Goal: Information Seeking & Learning: Learn about a topic

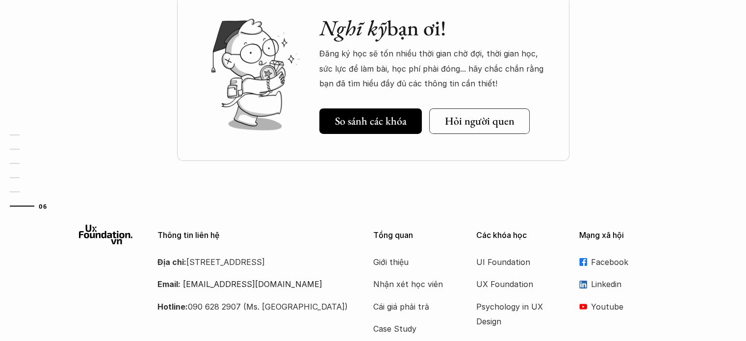
scroll to position [3460, 0]
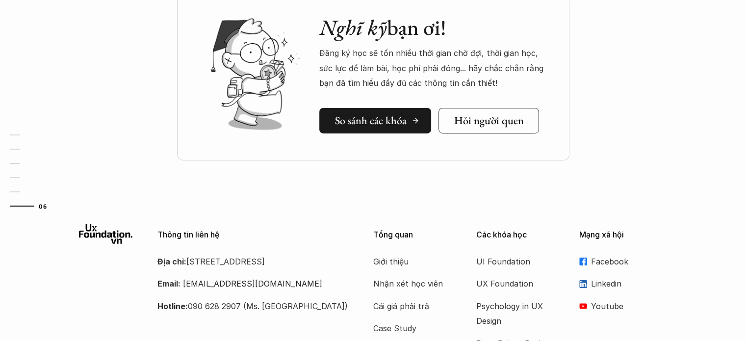
click at [363, 120] on h5 "So sánh các khóa" at bounding box center [371, 120] width 72 height 13
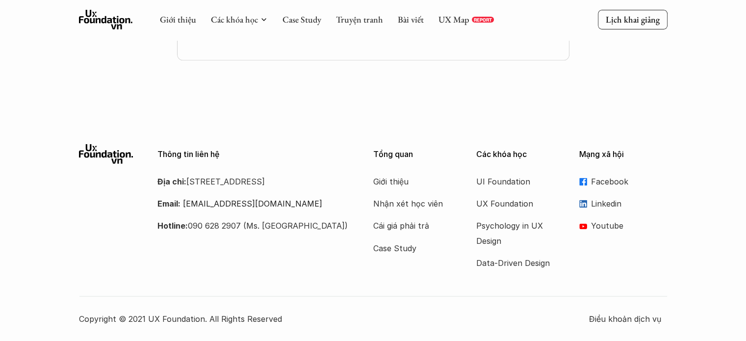
scroll to position [521, 0]
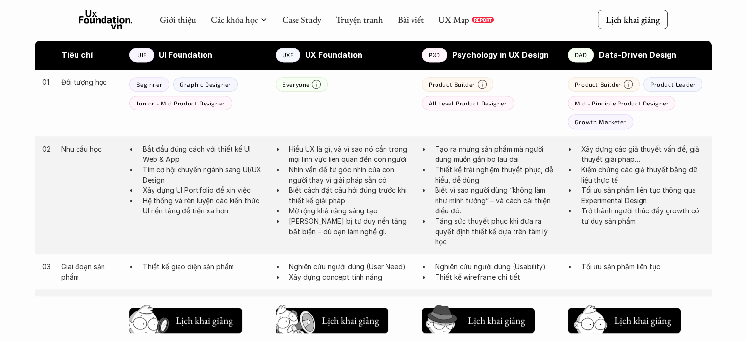
click at [179, 54] on strong "UI Foundation" at bounding box center [185, 55] width 53 height 10
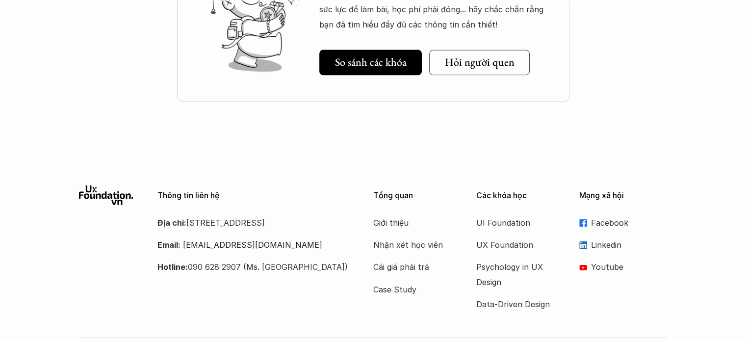
scroll to position [1459, 0]
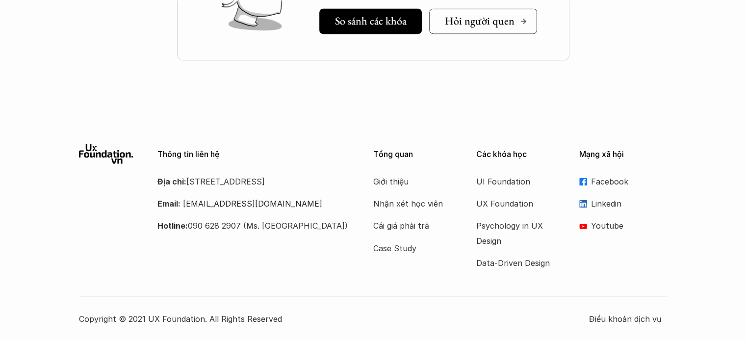
click at [469, 17] on h5 "Hỏi người quen" at bounding box center [480, 21] width 70 height 13
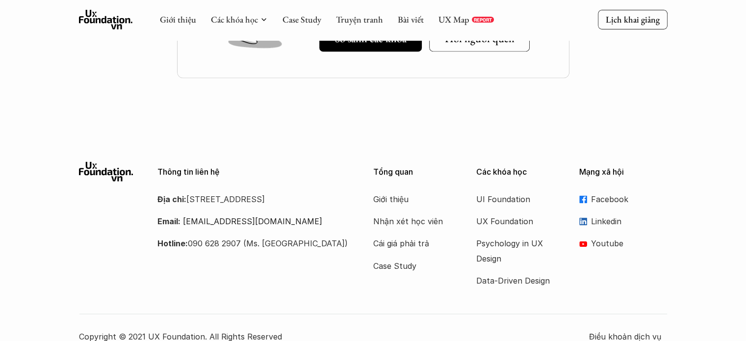
scroll to position [1439, 0]
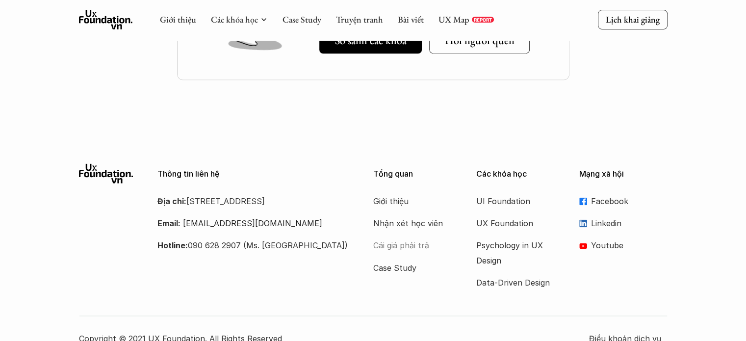
click at [389, 241] on p "Cái giá phải trả" at bounding box center [412, 245] width 78 height 15
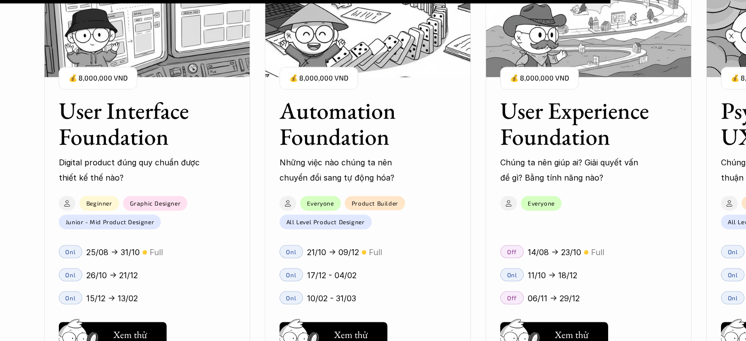
scroll to position [8712, 0]
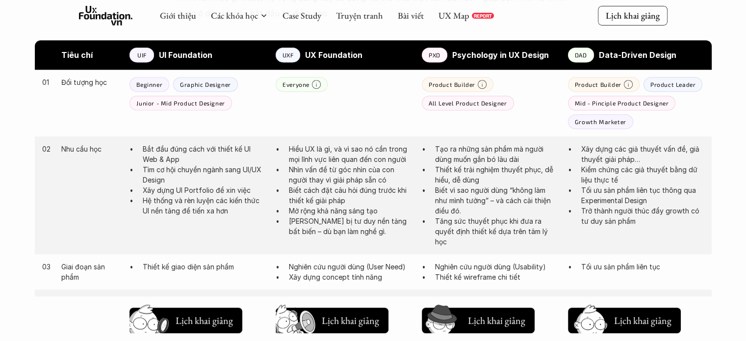
scroll to position [1459, 0]
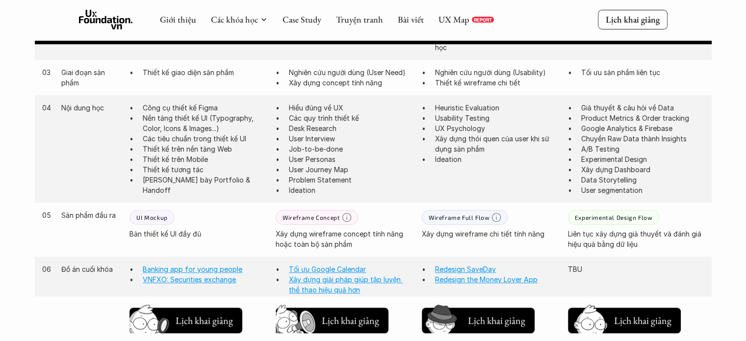
scroll to position [201, 0]
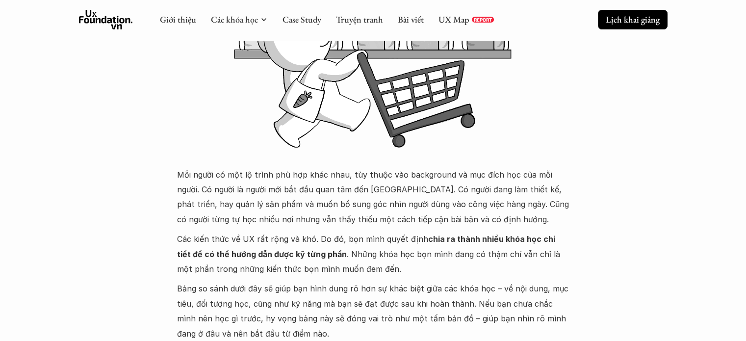
click at [623, 16] on p "Lịch khai giảng" at bounding box center [633, 19] width 54 height 11
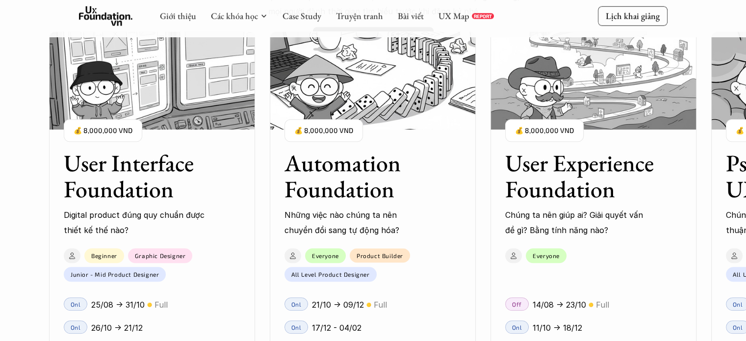
scroll to position [1062, 0]
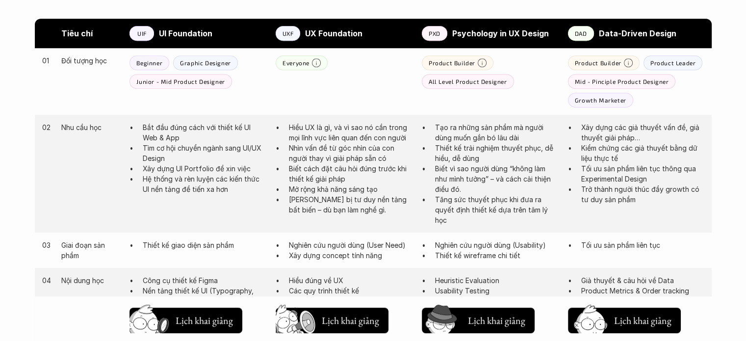
scroll to position [543, 0]
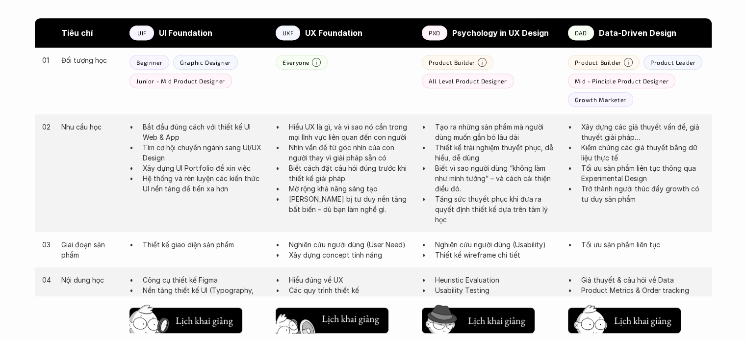
click at [330, 319] on h5 "Lịch khai giảng" at bounding box center [350, 319] width 57 height 14
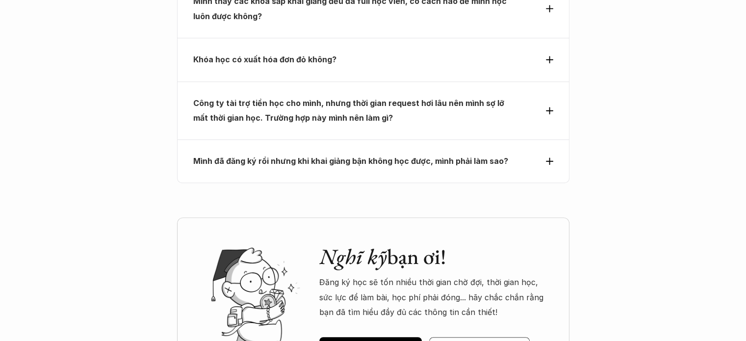
scroll to position [4406, 0]
click at [400, 95] on p "Công ty tài trợ tiền học cho mình, nhưng thời gian request hơi lâu nên mình sợ …" at bounding box center [355, 110] width 324 height 30
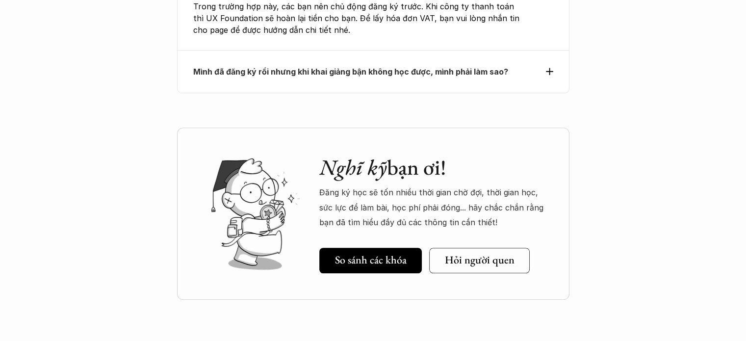
scroll to position [4474, 0]
click at [321, 50] on div "Mình đã đăng ký rồi nhưng khi khai giảng bận không học được, mình phải làm sao?" at bounding box center [373, 71] width 392 height 43
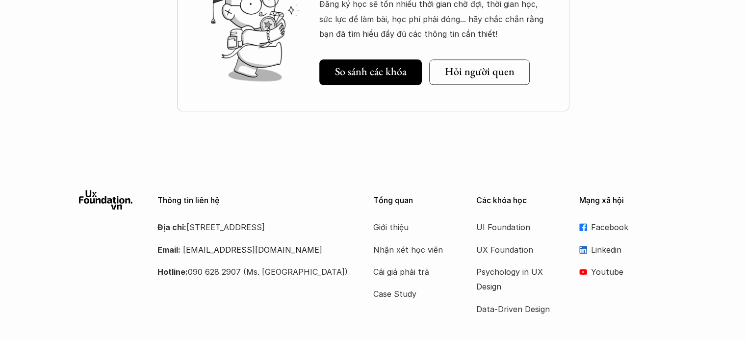
scroll to position [4817, 0]
